Goal: Task Accomplishment & Management: Manage account settings

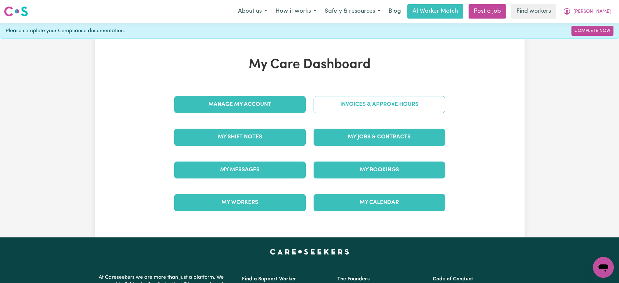
click at [324, 104] on link "Invoices & Approve Hours" at bounding box center [380, 104] width 132 height 17
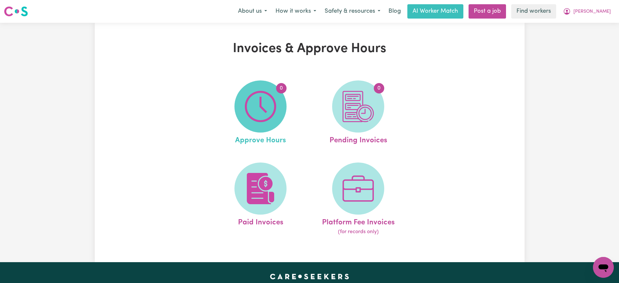
click at [256, 107] on img at bounding box center [260, 106] width 31 height 31
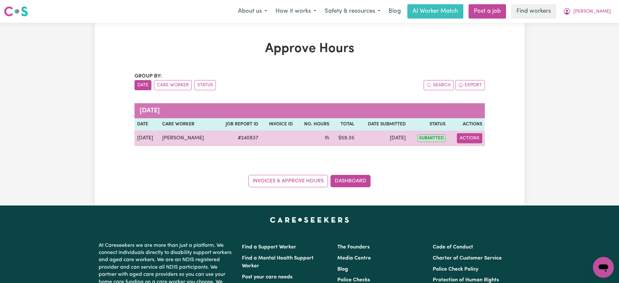
click at [471, 137] on button "Actions" at bounding box center [469, 138] width 25 height 10
click at [474, 151] on link "View Job Report" at bounding box center [486, 153] width 56 height 13
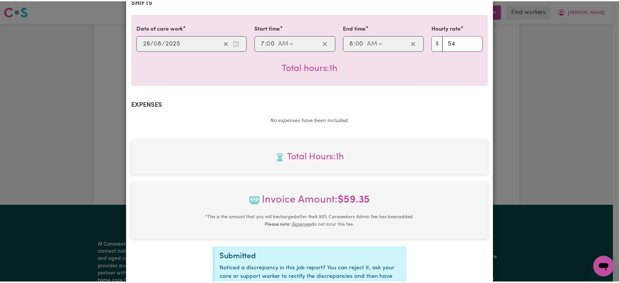
scroll to position [228, 0]
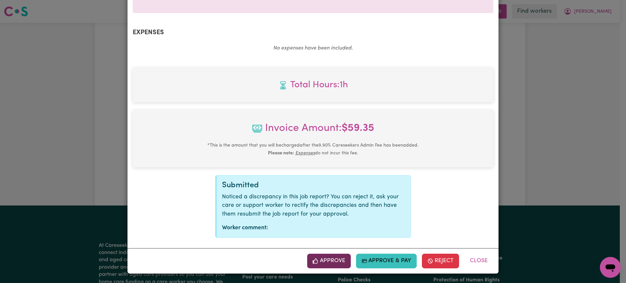
click at [330, 261] on button "Approve" at bounding box center [329, 261] width 44 height 14
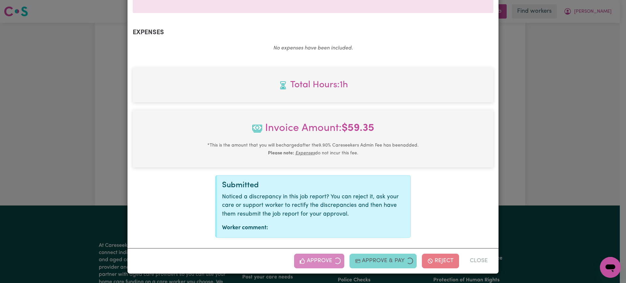
click at [539, 167] on div "Job Report # 240837 - [PERSON_NAME] Summary Job report # 240837 Client name: [P…" at bounding box center [313, 141] width 626 height 283
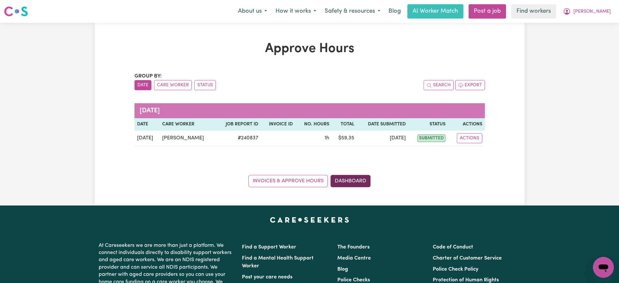
click at [357, 178] on link "Dashboard" at bounding box center [351, 181] width 40 height 12
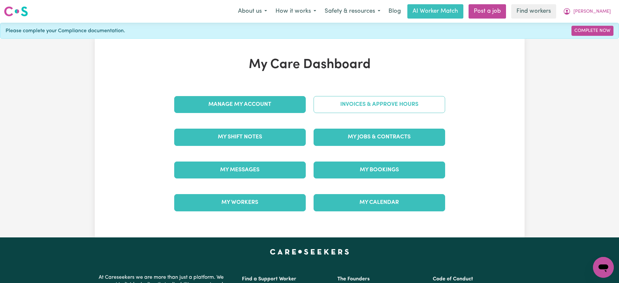
click at [378, 103] on link "Invoices & Approve Hours" at bounding box center [380, 104] width 132 height 17
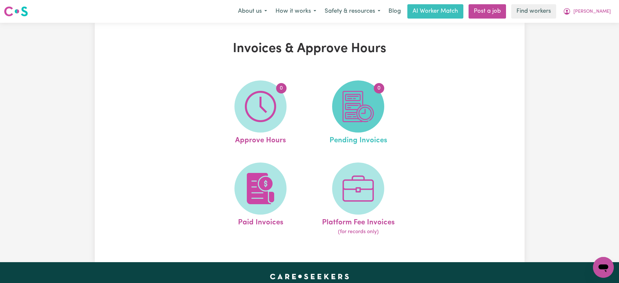
click at [370, 122] on img at bounding box center [358, 106] width 31 height 31
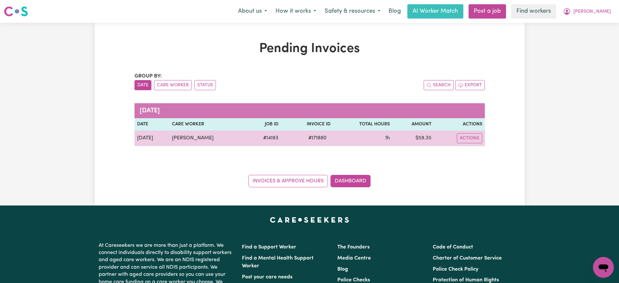
click at [313, 140] on span "# 171880" at bounding box center [318, 138] width 26 height 8
drag, startPoint x: 313, startPoint y: 140, endPoint x: 396, endPoint y: 98, distance: 93.1
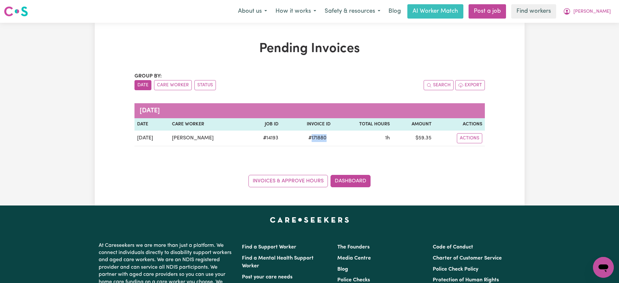
click at [313, 140] on span "# 171880" at bounding box center [318, 138] width 26 height 8
copy span "171880"
click at [597, 8] on span "[PERSON_NAME]" at bounding box center [592, 11] width 37 height 7
click at [588, 33] on link "Logout" at bounding box center [589, 37] width 51 height 12
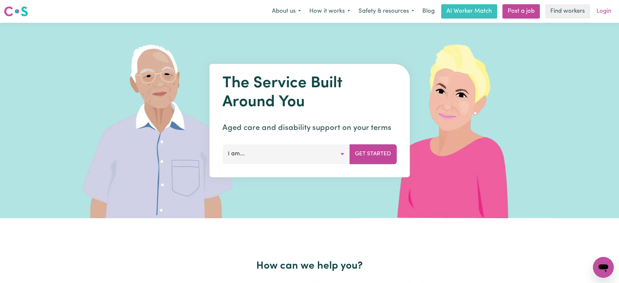
click at [605, 13] on link "Login" at bounding box center [604, 11] width 22 height 14
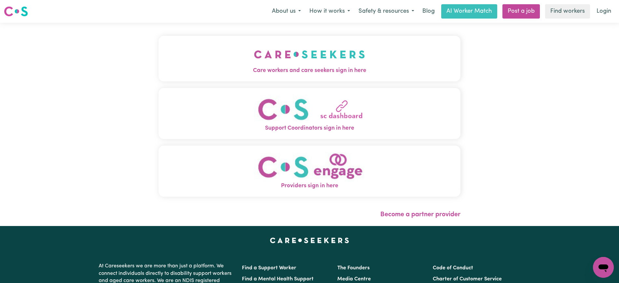
click at [279, 52] on img "Care workers and care seekers sign in here" at bounding box center [309, 54] width 111 height 24
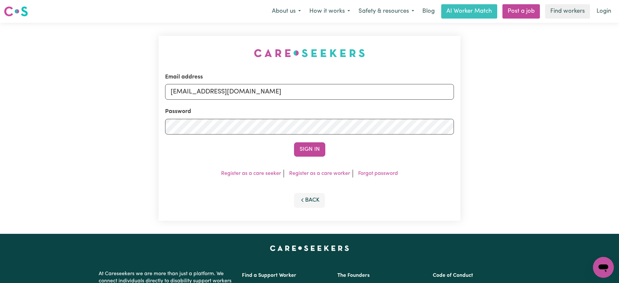
drag, startPoint x: 187, startPoint y: 31, endPoint x: 218, endPoint y: 37, distance: 31.9
click at [186, 31] on div "Email address [EMAIL_ADDRESS][DOMAIN_NAME] Password Sign In Register as a care …" at bounding box center [310, 128] width 310 height 211
drag, startPoint x: 204, startPoint y: 90, endPoint x: 516, endPoint y: 97, distance: 312.2
click at [516, 97] on div "Email address [EMAIL_ADDRESS][DOMAIN_NAME] Password Sign In Register as a care …" at bounding box center [309, 128] width 619 height 211
type input "[EMAIL_ADDRESS][DOMAIN_NAME]"
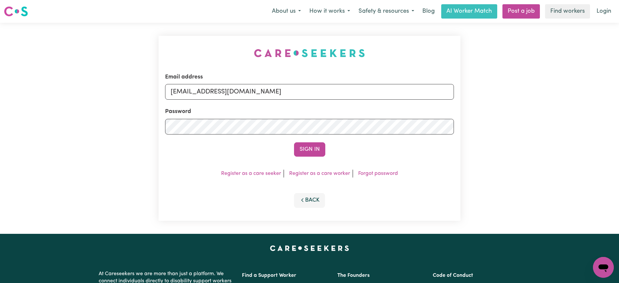
click at [294, 142] on button "Sign In" at bounding box center [309, 149] width 31 height 14
